Goal: Find specific page/section: Find specific page/section

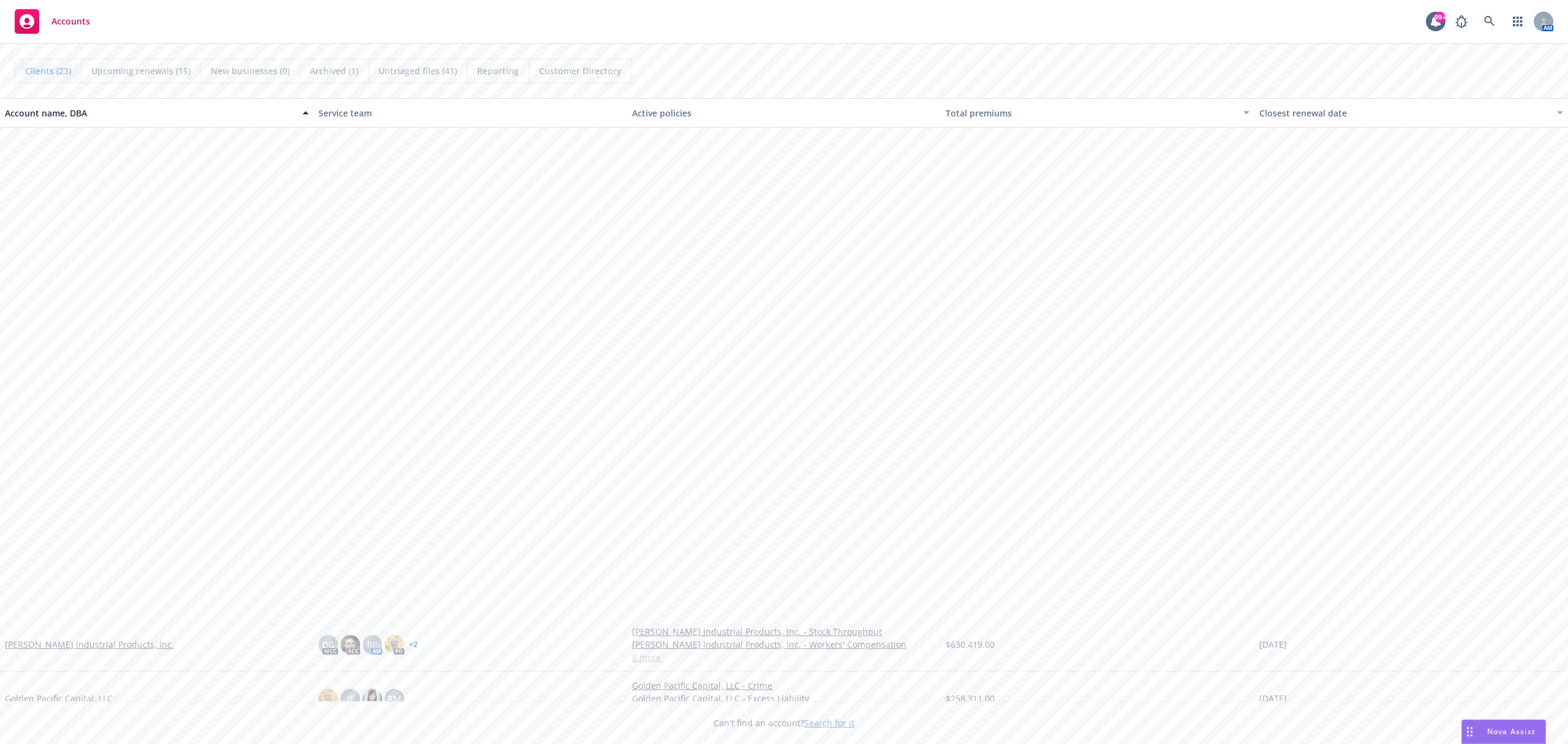
scroll to position [554, 0]
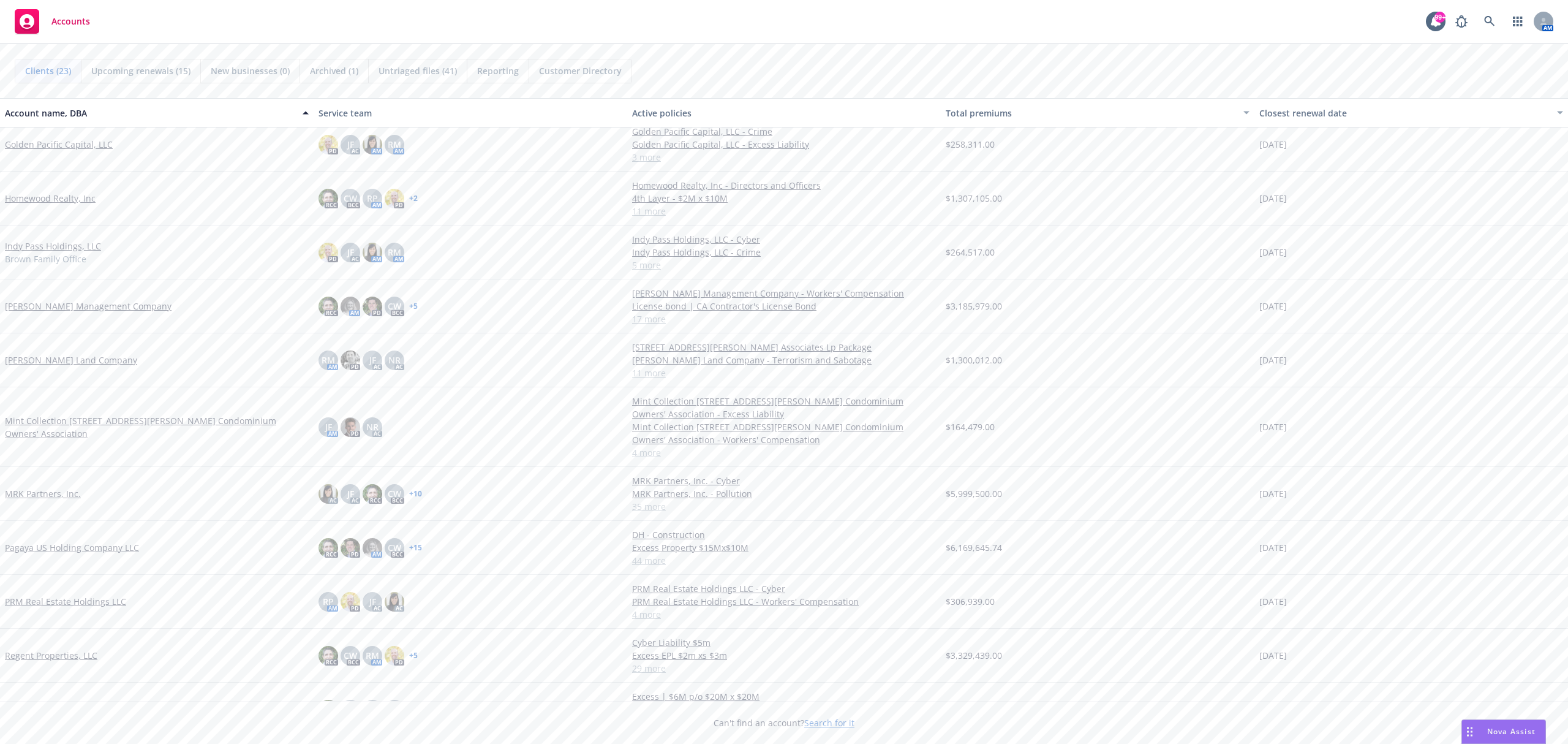
click at [88, 548] on link "Pagaya US Holding Company LLC" at bounding box center [72, 548] width 135 height 13
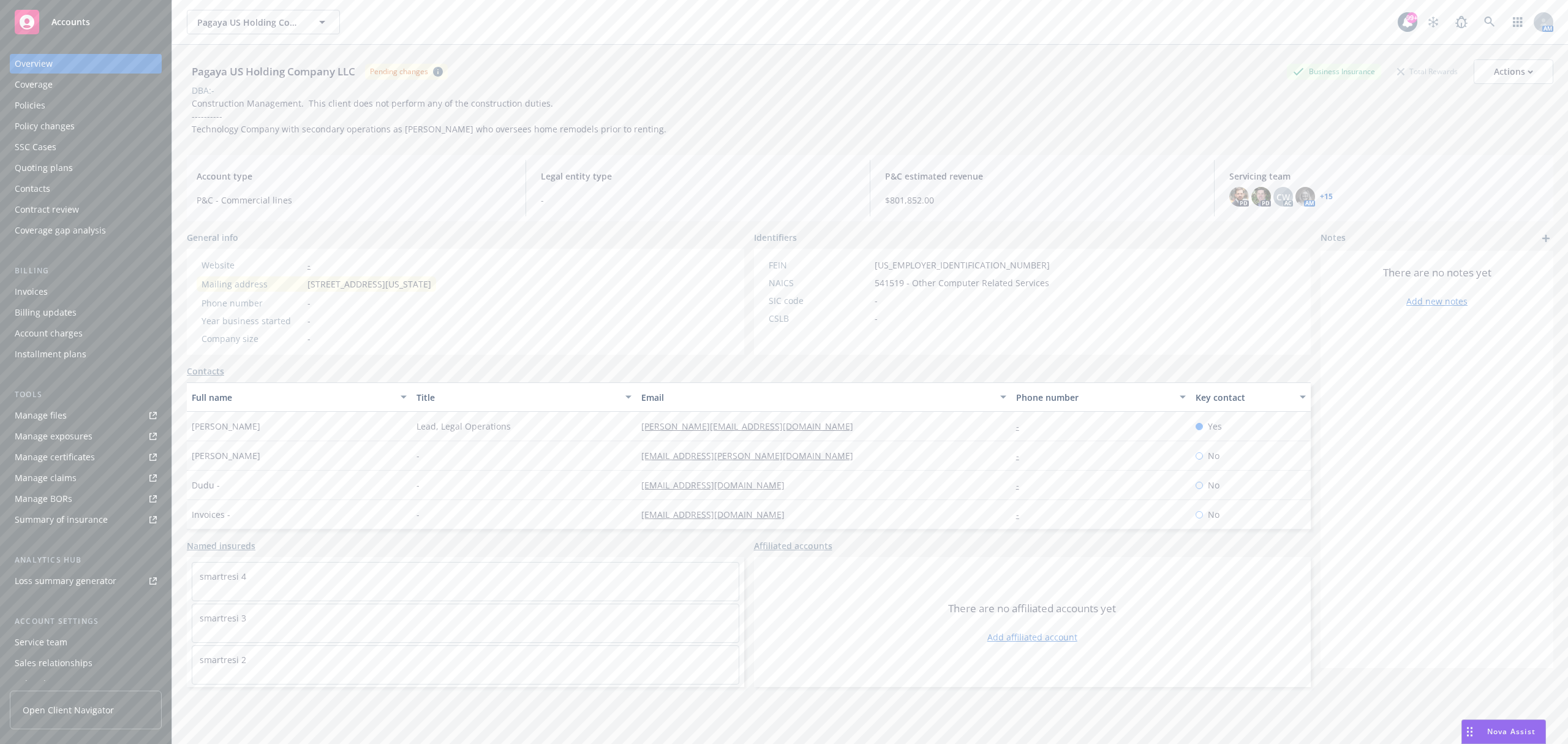
click at [60, 290] on div "Invoices" at bounding box center [85, 292] width 142 height 19
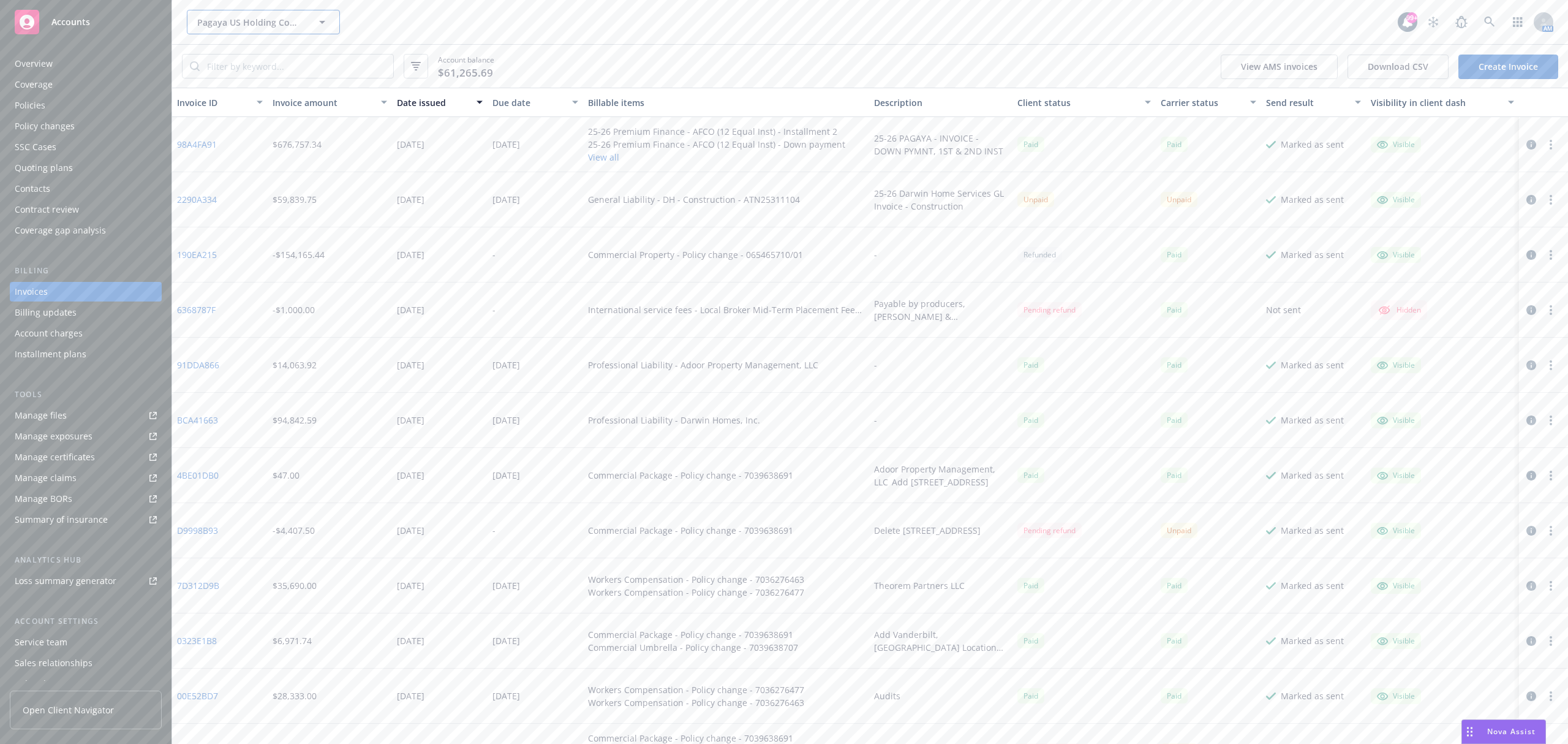
click at [233, 17] on span "Pagaya US Holding Company LLC" at bounding box center [250, 23] width 106 height 13
type input "d"
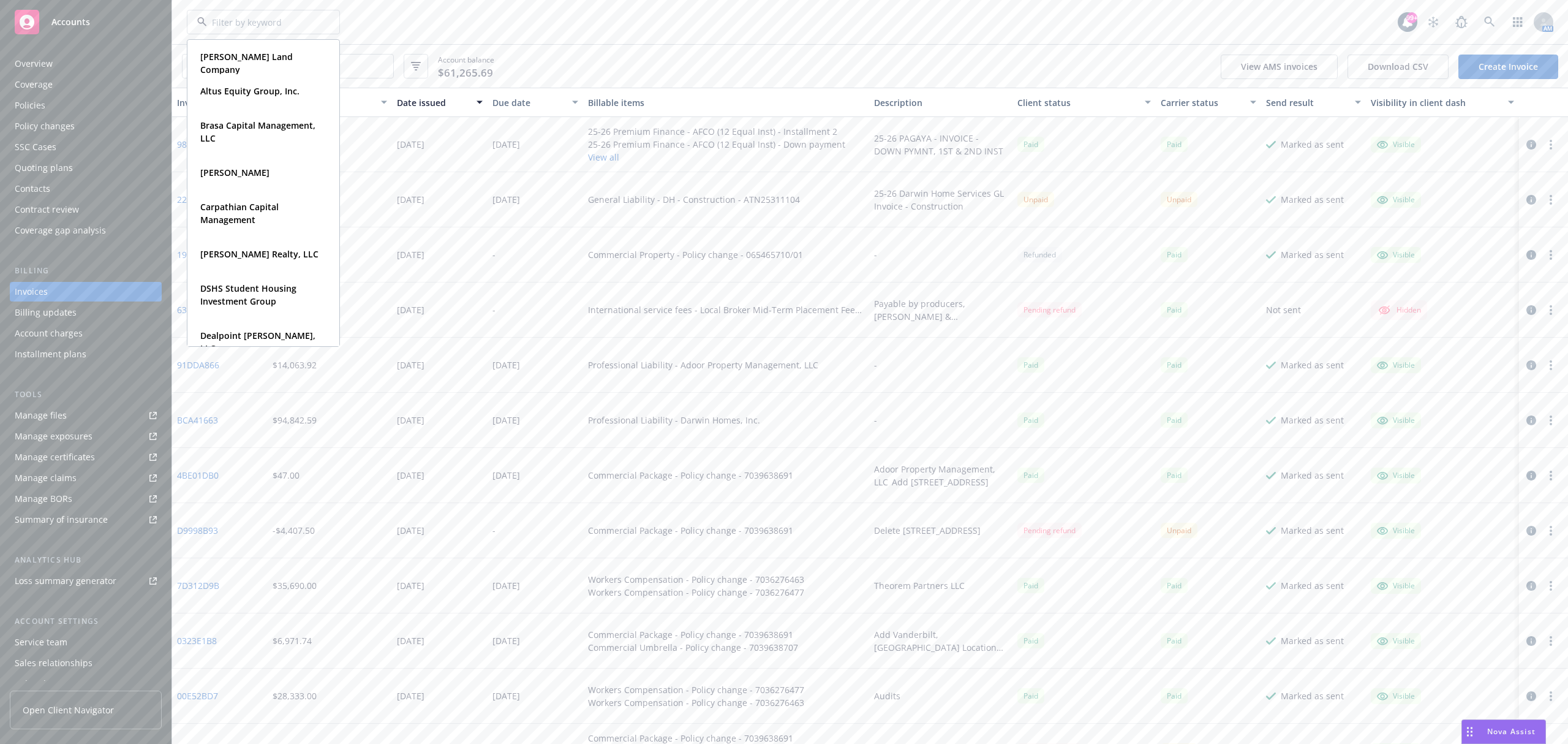
click at [773, 54] on div "Account balance $61,265.69 View AMS invoices Download CSV Create Invoice" at bounding box center [869, 66] width 1396 height 43
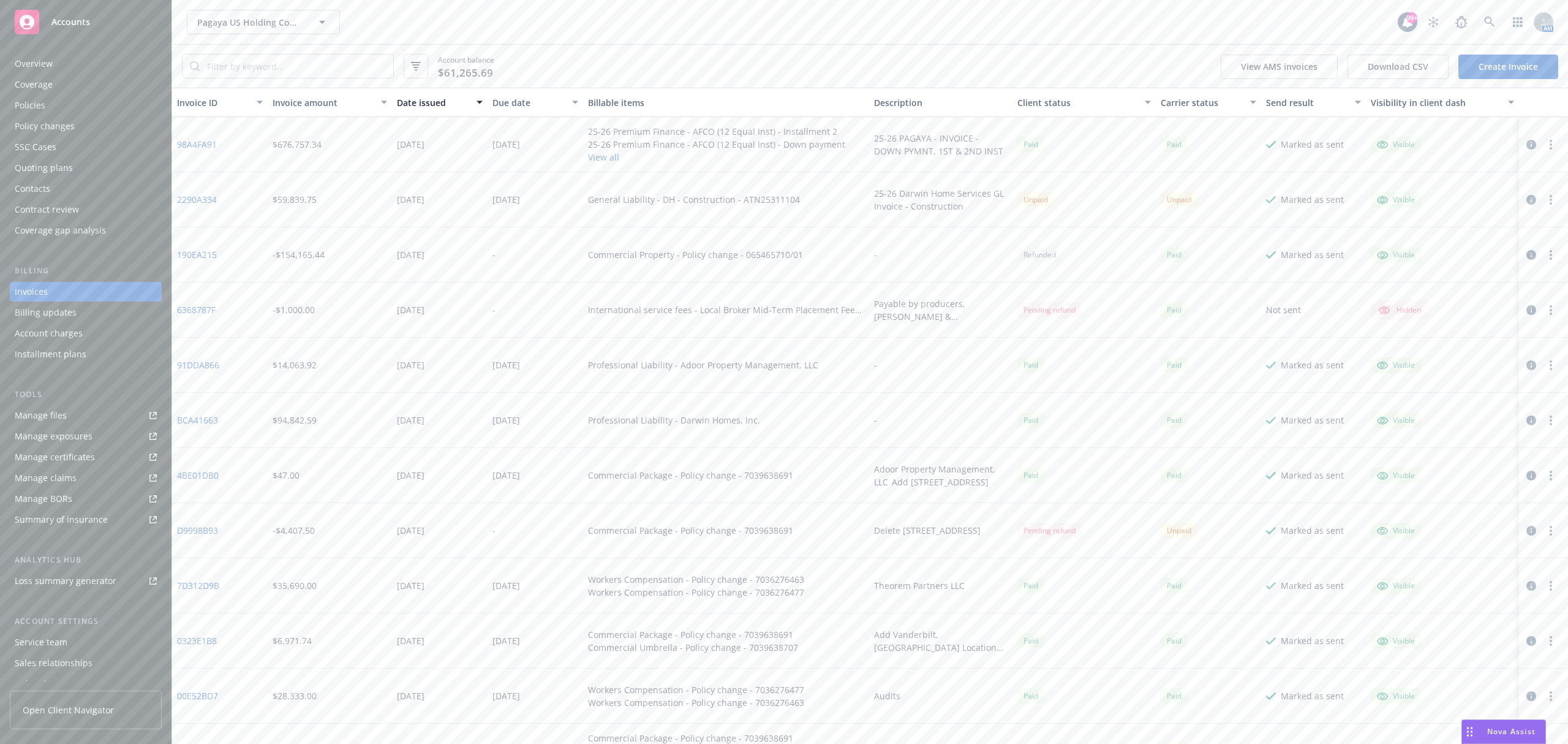
click at [214, 199] on link "2290A334" at bounding box center [196, 199] width 40 height 13
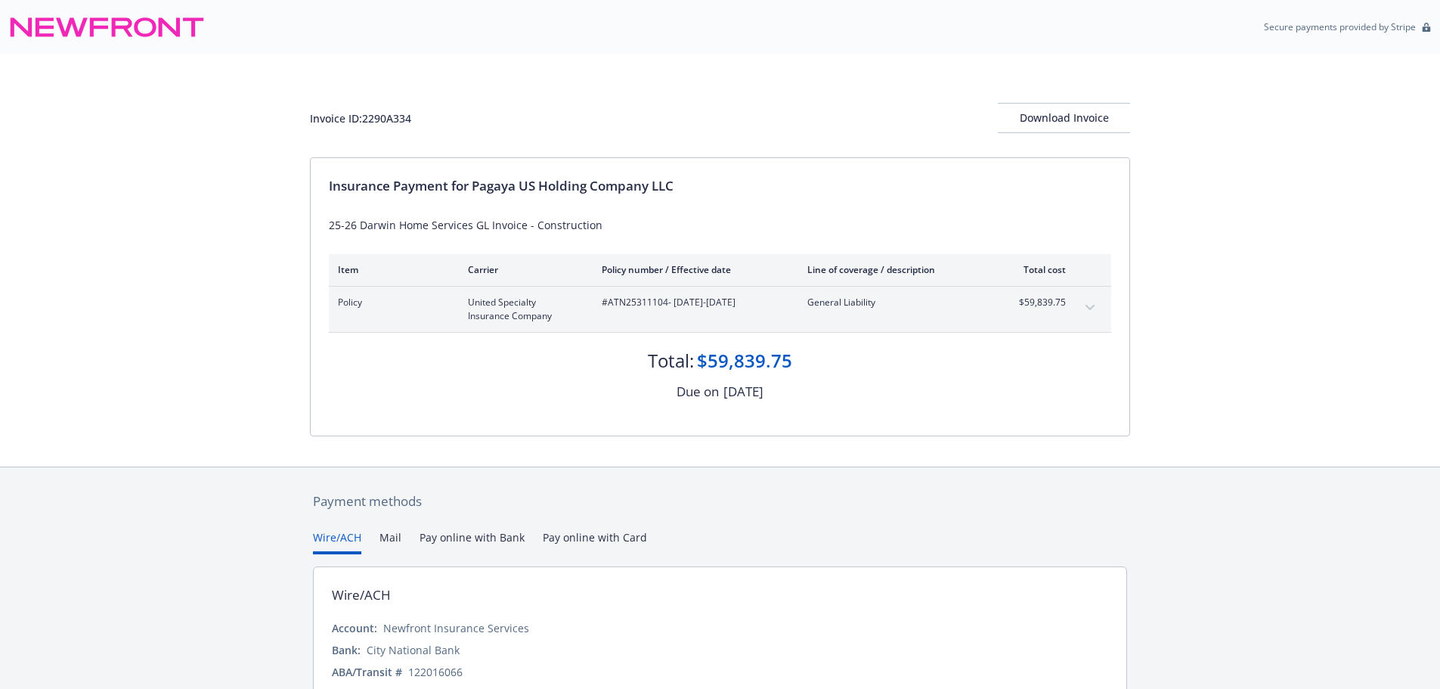
click at [391, 122] on div "Invoice ID: 2290A334" at bounding box center [360, 118] width 101 height 16
copy div "2290A334"
